Goal: Transaction & Acquisition: Purchase product/service

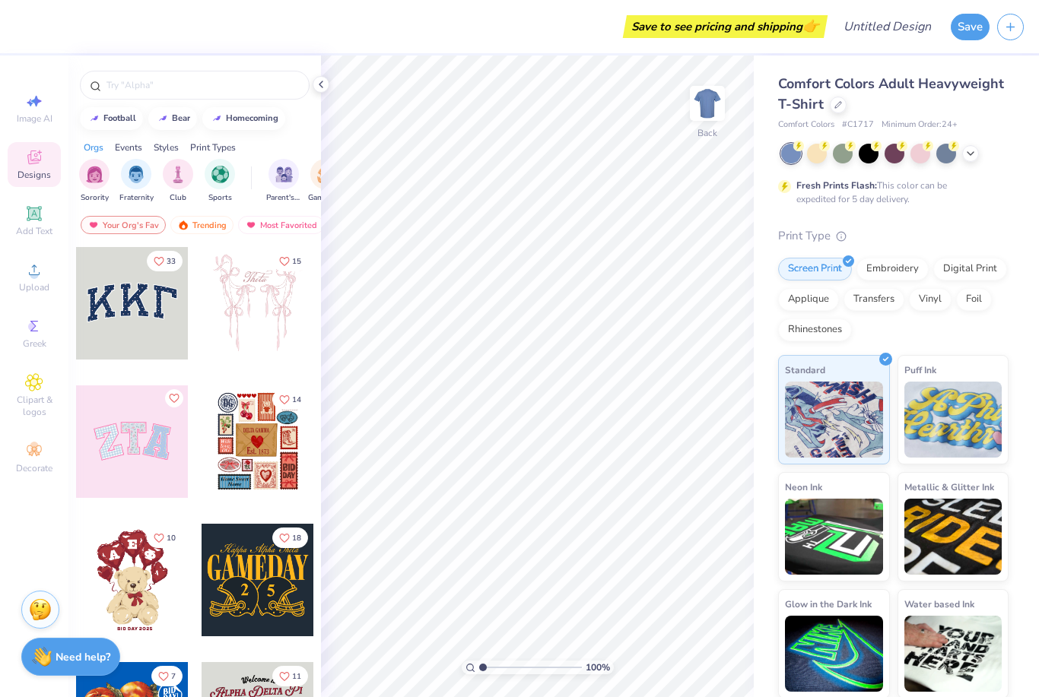
click at [821, 100] on span "Comfort Colors Adult Heavyweight T-Shirt" at bounding box center [891, 94] width 226 height 39
click at [839, 102] on icon at bounding box center [838, 104] width 8 height 8
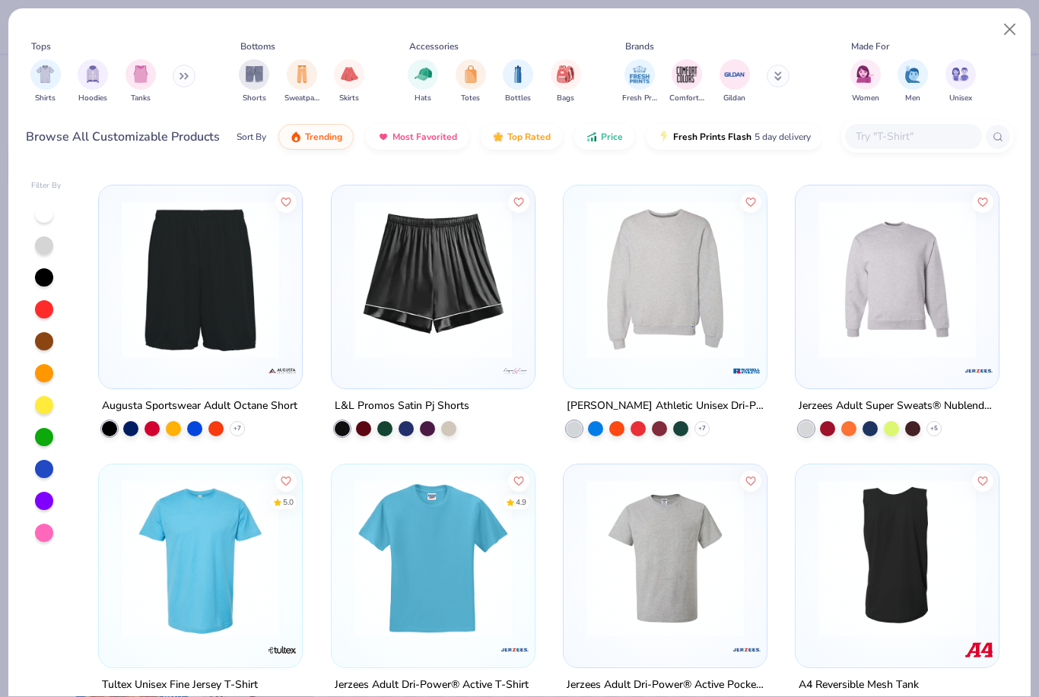
scroll to position [12544, 0]
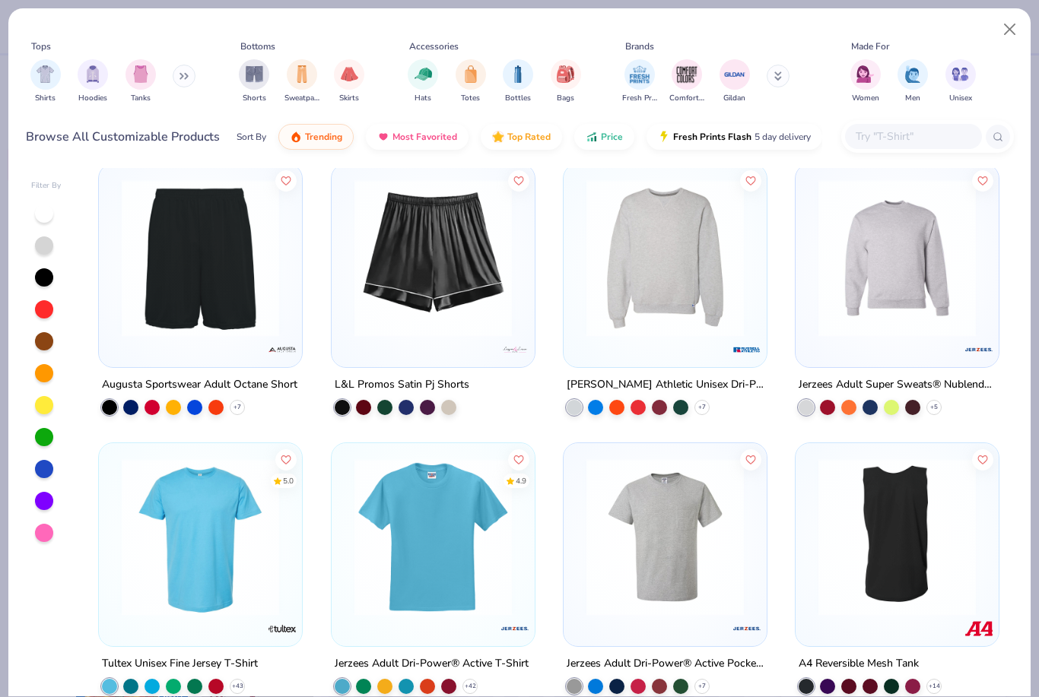
click at [925, 124] on div at bounding box center [913, 136] width 137 height 25
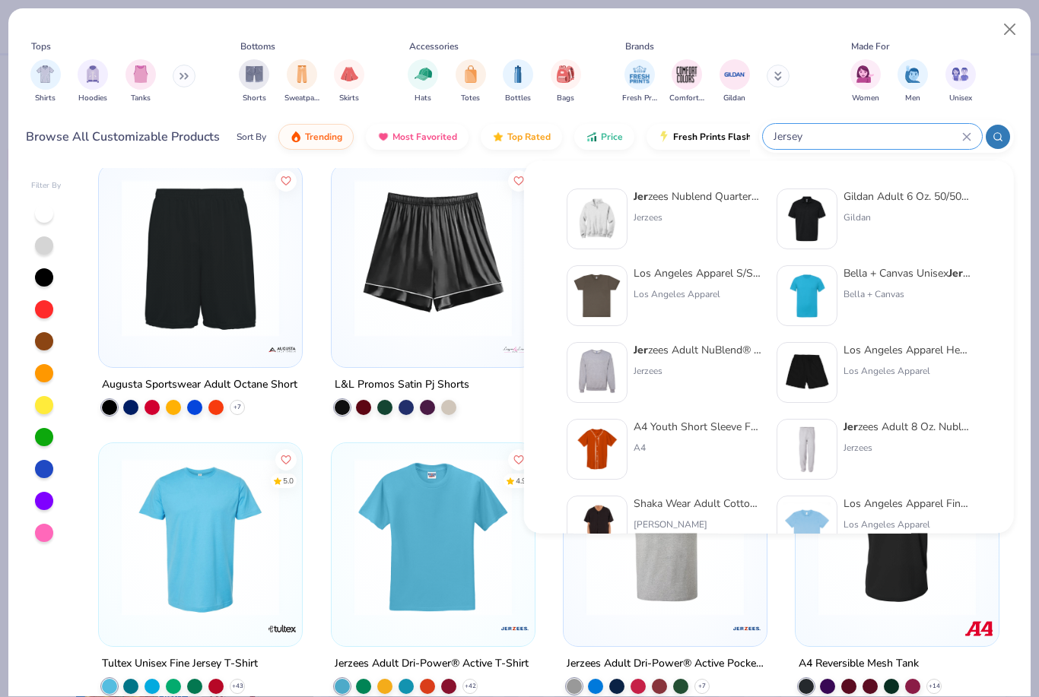
type input "Jersey"
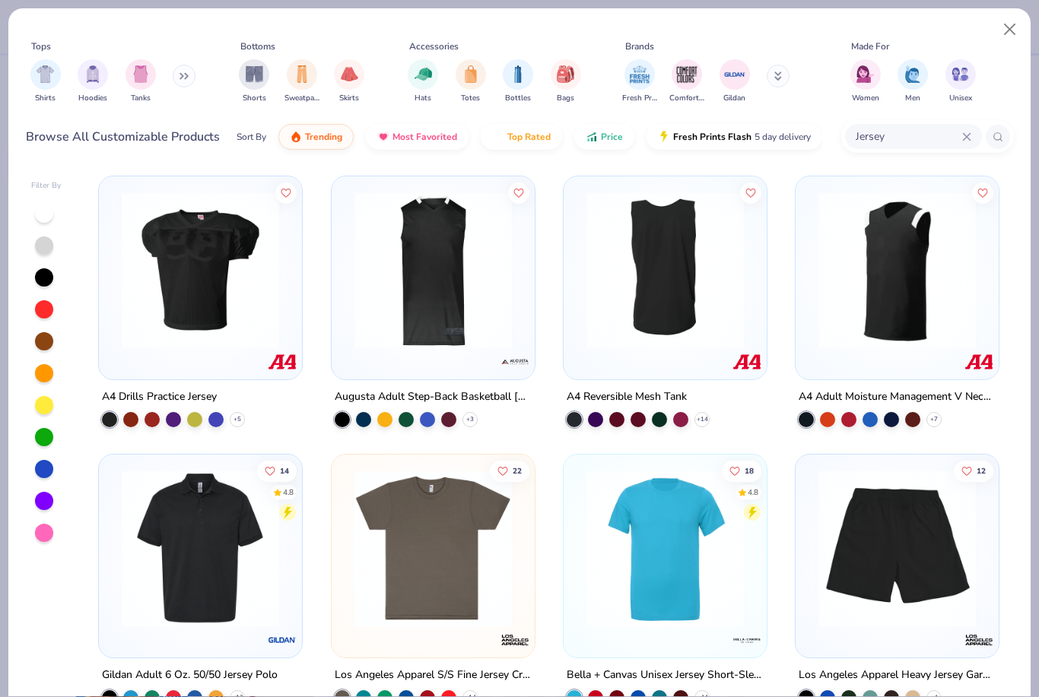
scroll to position [-1, 0]
click at [118, 309] on div "A4 Drills Practice Jersey + 5 Augusta Adult Step-Back Basketball Jersey + 3 A4 …" at bounding box center [548, 432] width 929 height 528
click at [209, 251] on img at bounding box center [200, 270] width 173 height 157
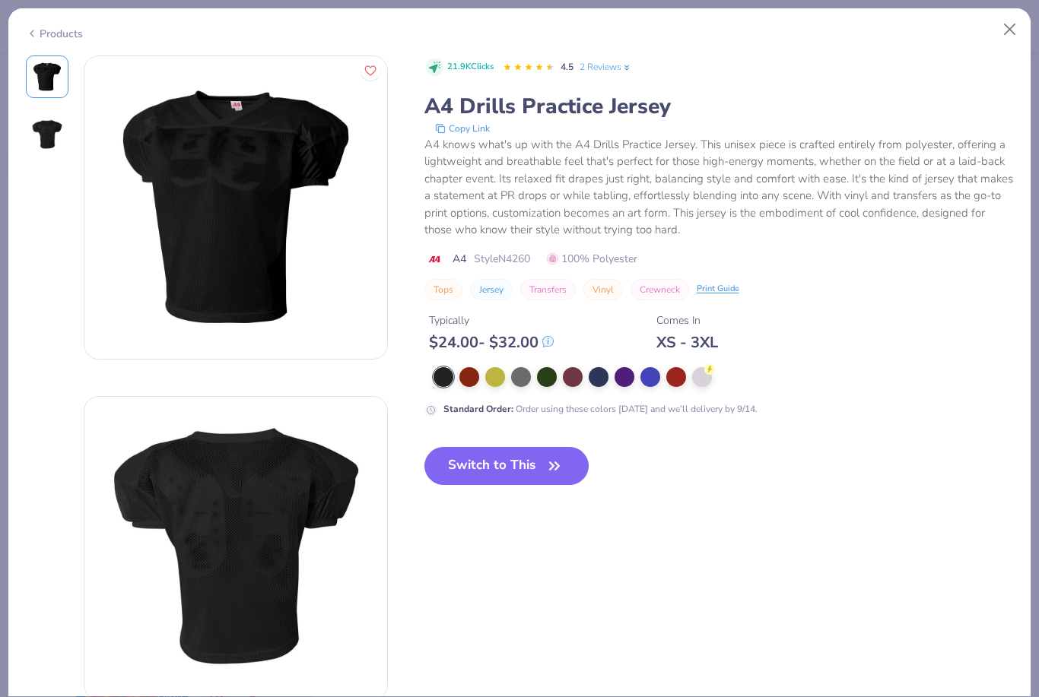
click at [54, 139] on img at bounding box center [47, 134] width 36 height 36
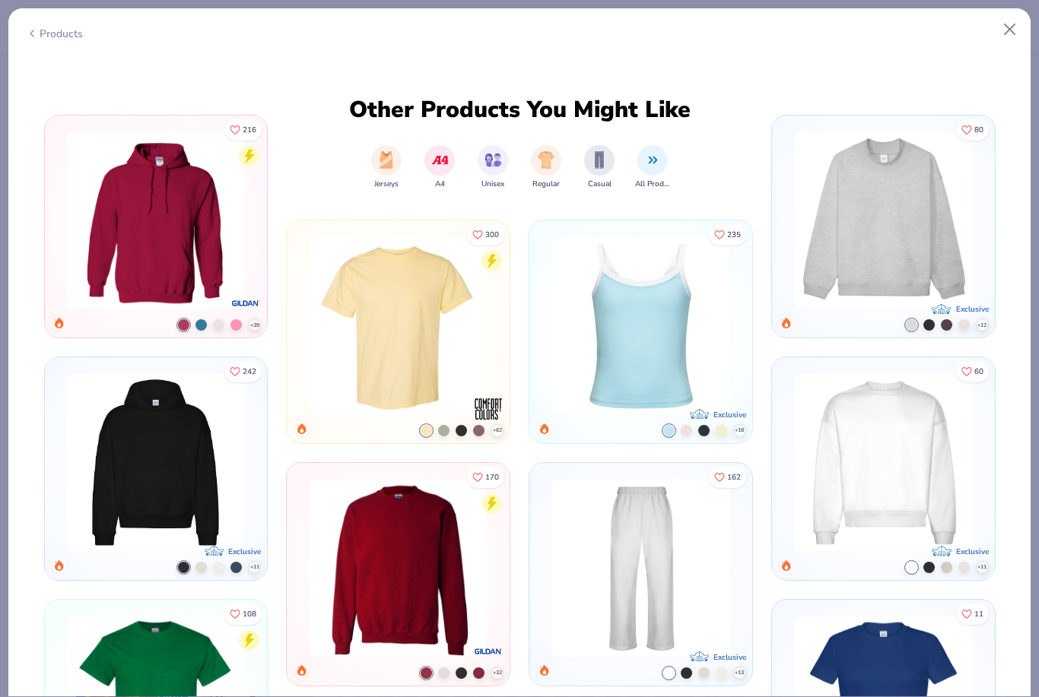
scroll to position [713, 0]
